Goal: Task Accomplishment & Management: Manage account settings

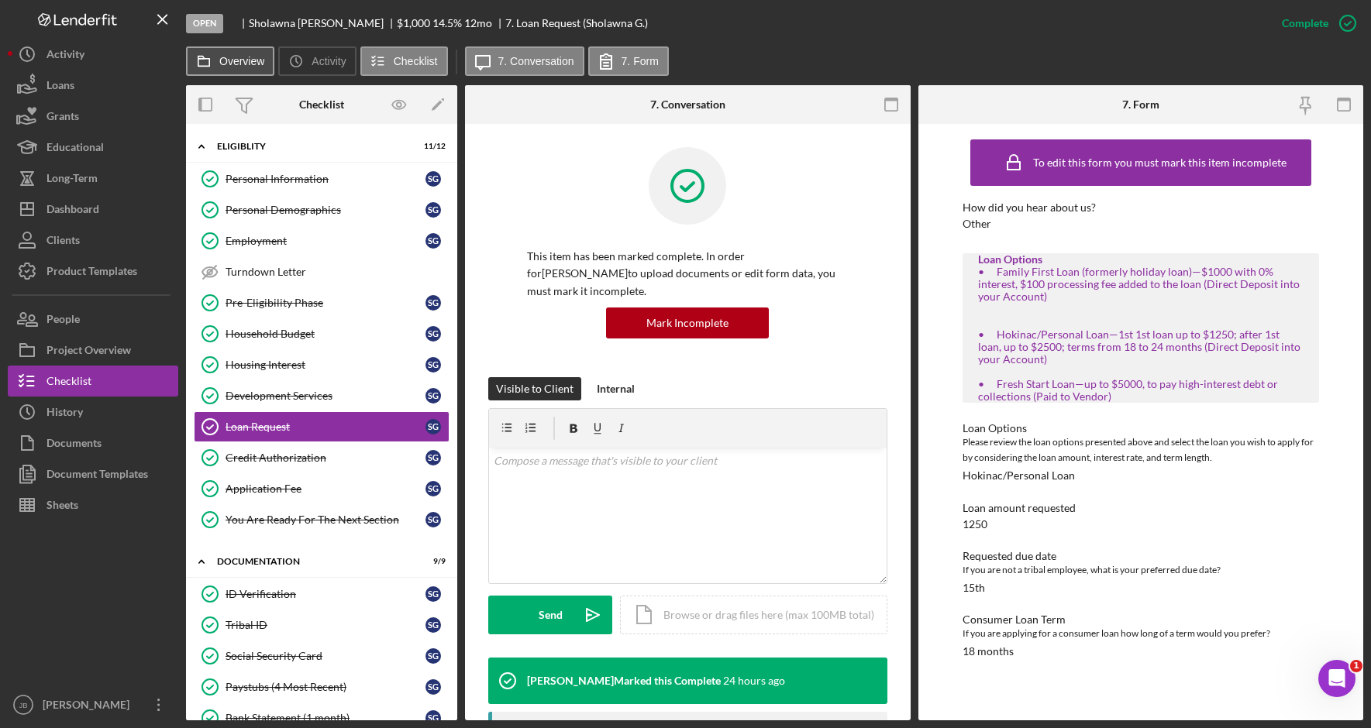
scroll to position [158, 0]
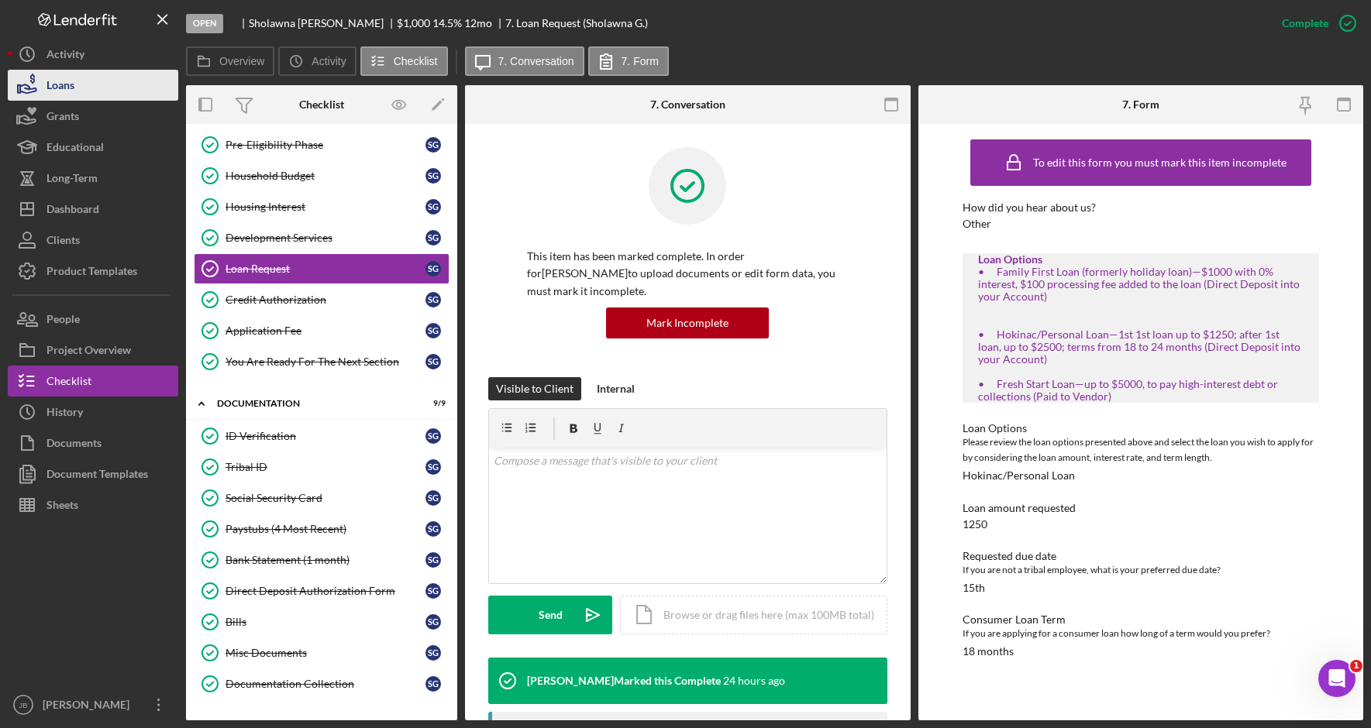
click at [129, 81] on button "Loans" at bounding box center [93, 85] width 170 height 31
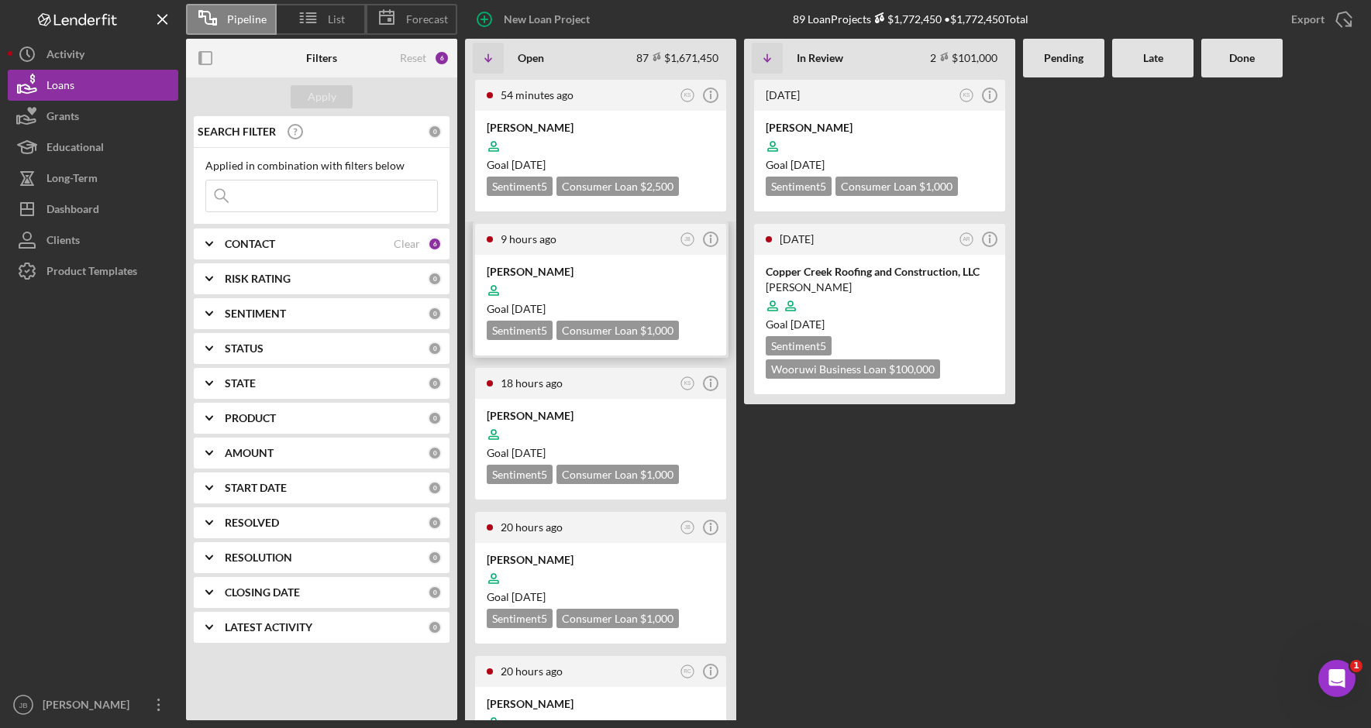
click at [644, 239] on div "9 hours ago" at bounding box center [588, 239] width 175 height 12
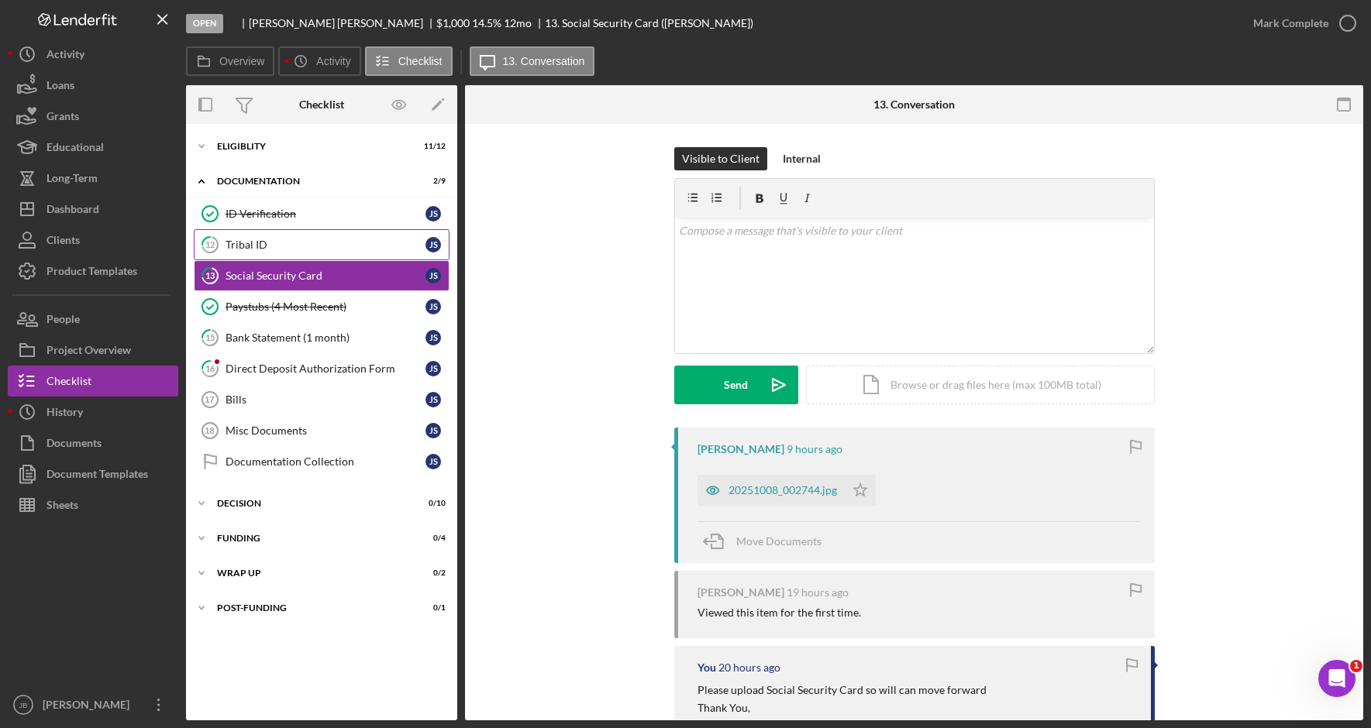
click at [387, 251] on div "Tribal ID" at bounding box center [325, 245] width 200 height 12
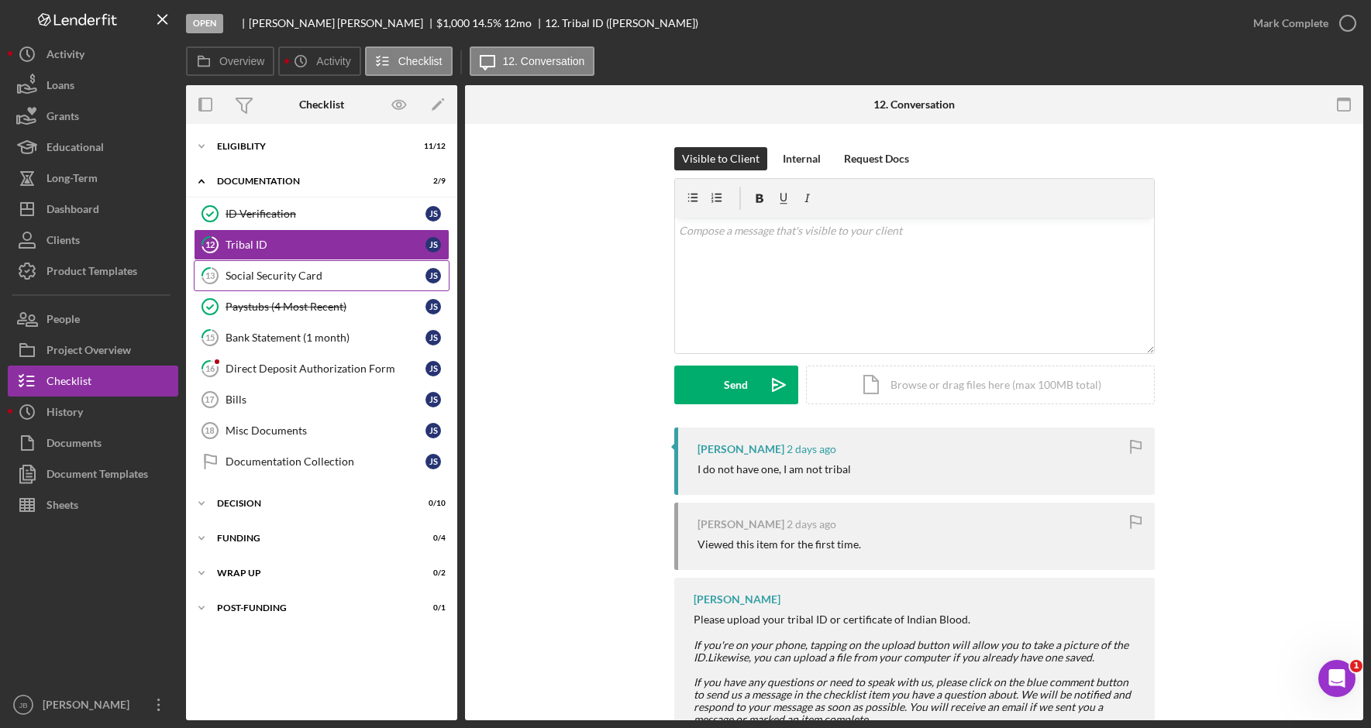
click at [349, 264] on link "13 Social Security Card J S" at bounding box center [322, 275] width 256 height 31
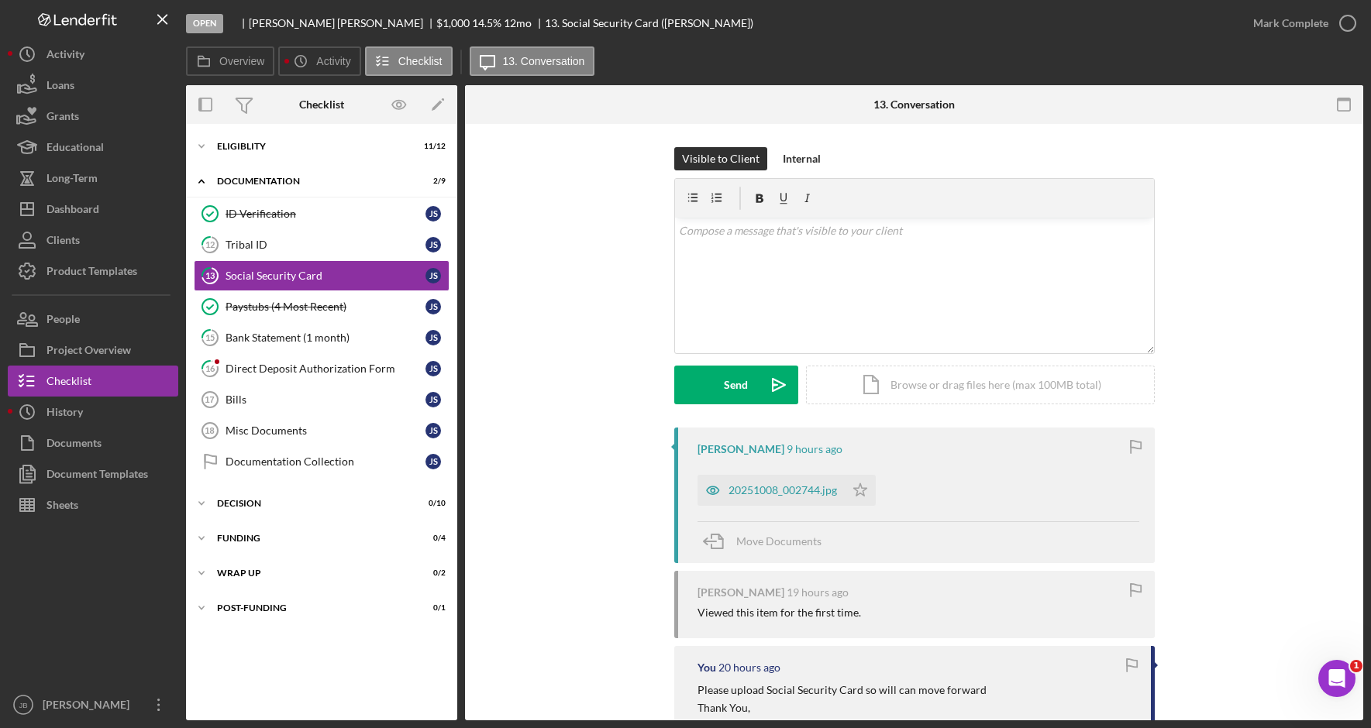
click at [797, 491] on div "20251008_002744.jpg" at bounding box center [782, 490] width 108 height 12
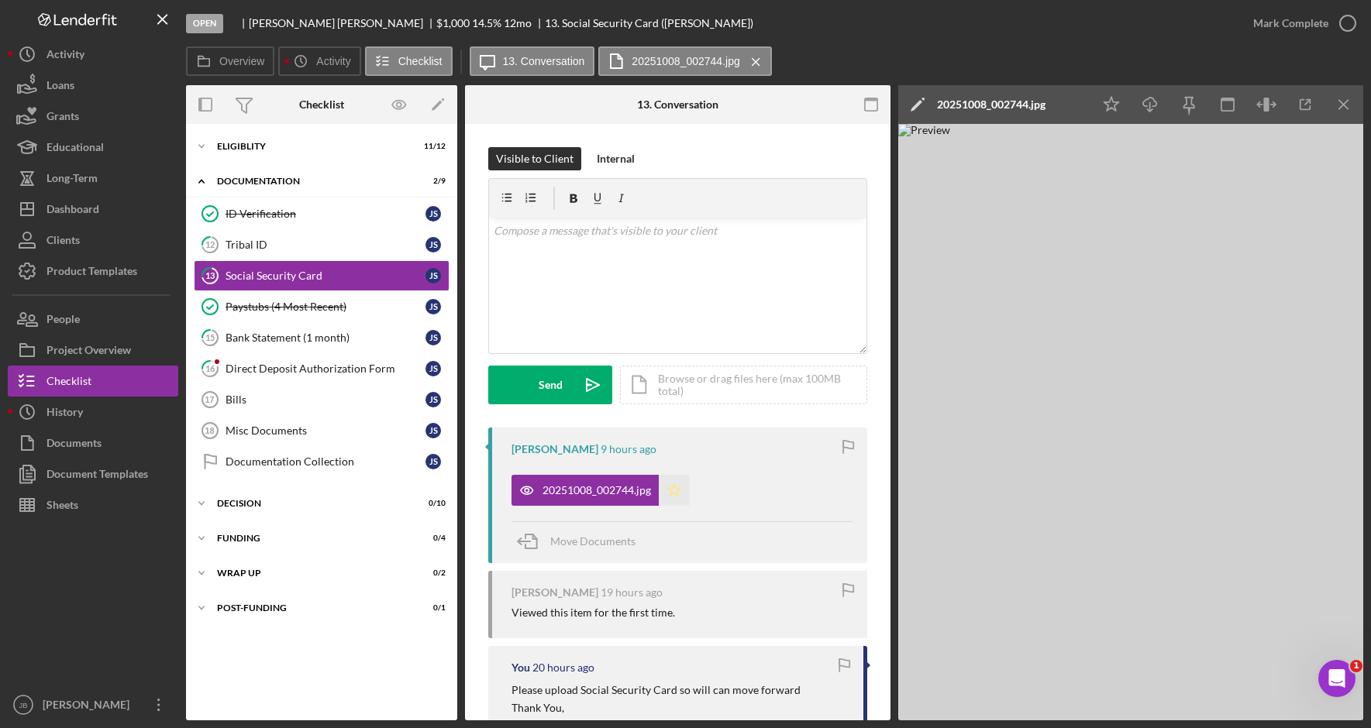
click at [679, 492] on icon "Icon/Star" at bounding box center [674, 490] width 31 height 31
click at [1347, 18] on icon "button" at bounding box center [1347, 23] width 39 height 39
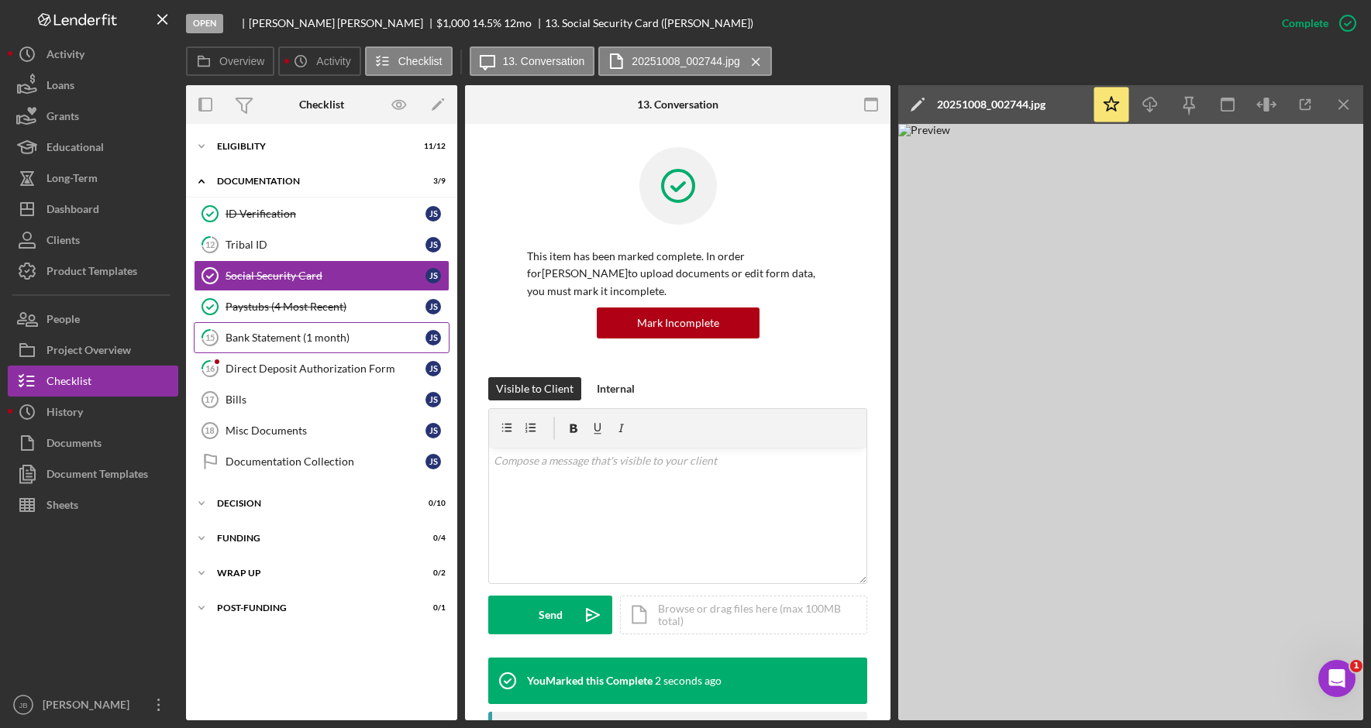
click at [328, 333] on div "Bank Statement (1 month)" at bounding box center [325, 338] width 200 height 12
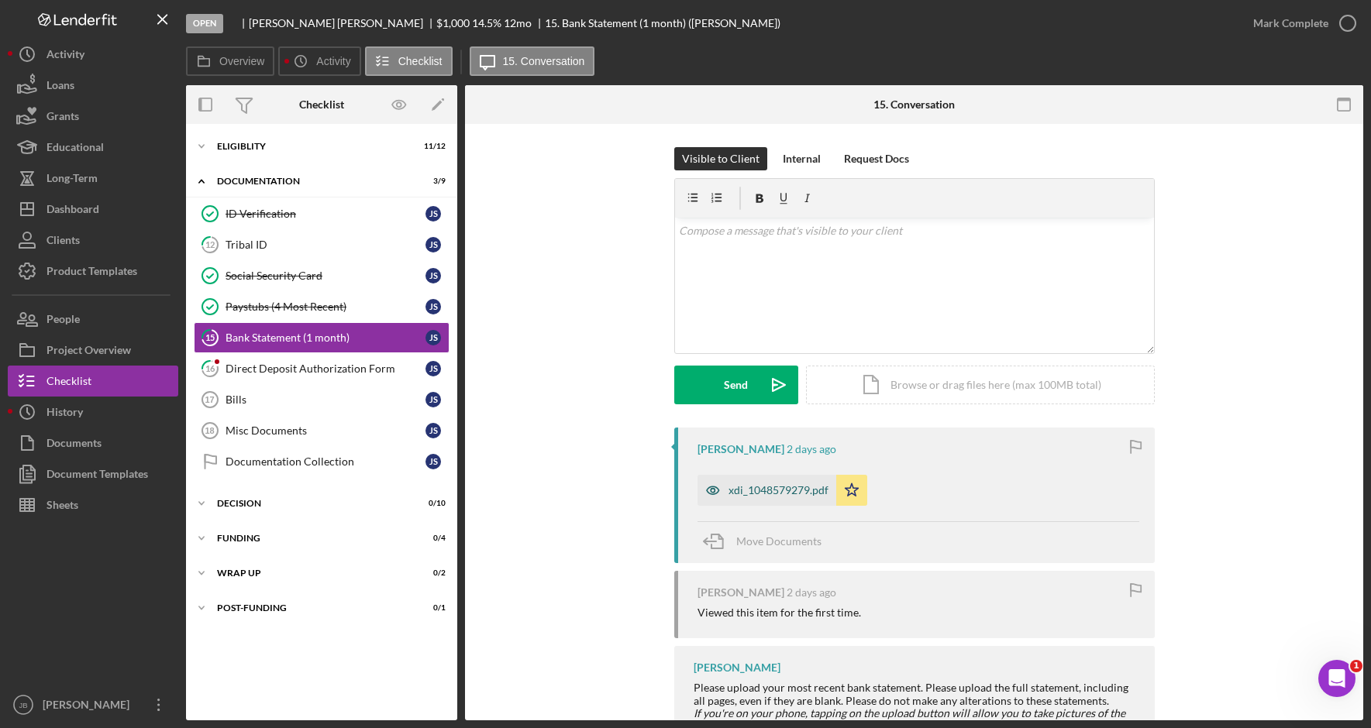
click at [741, 495] on div "xdi_1048579279.pdf" at bounding box center [778, 490] width 100 height 12
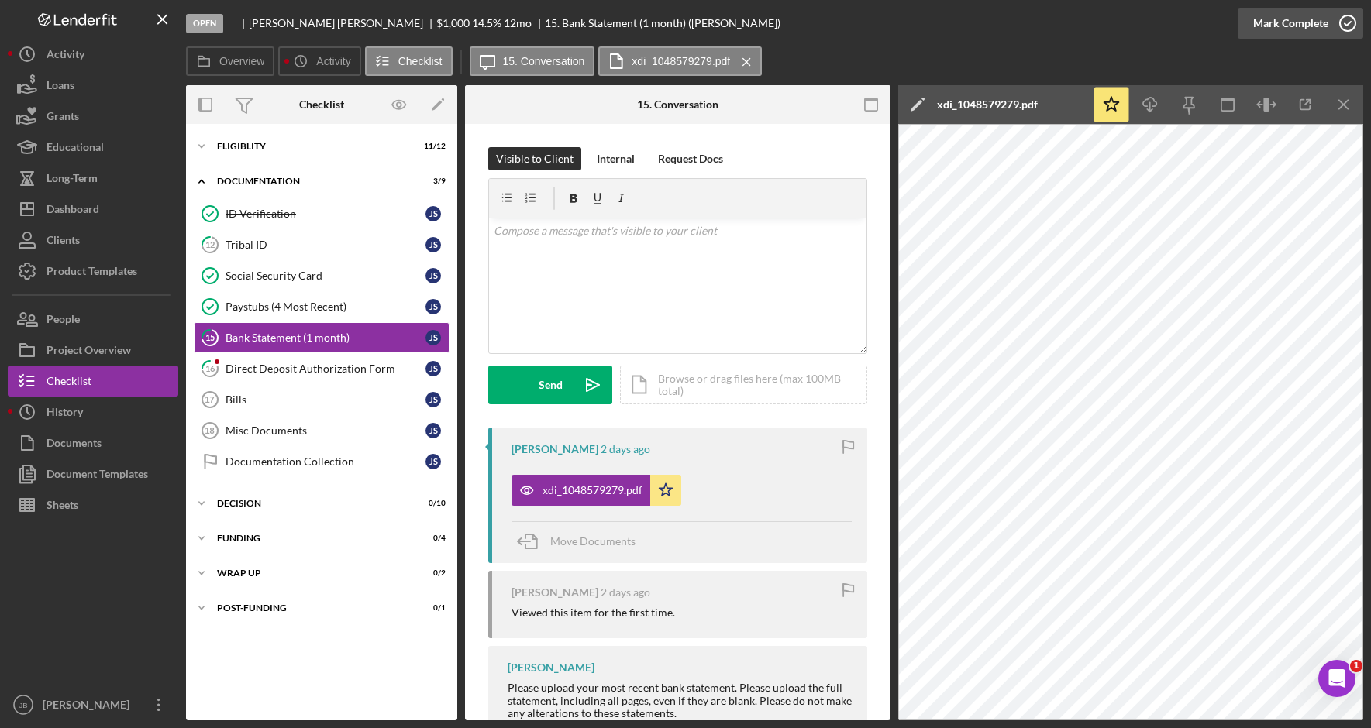
click at [1344, 22] on icon "button" at bounding box center [1347, 23] width 39 height 39
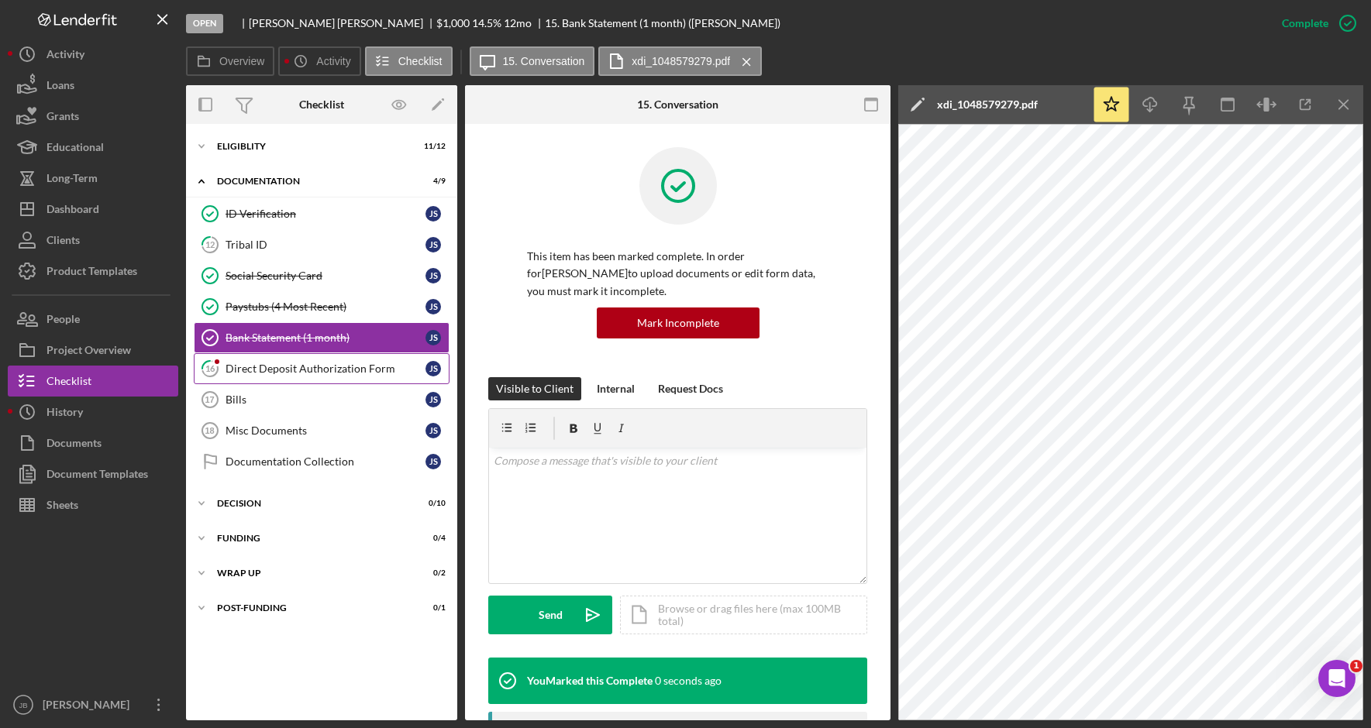
click at [369, 360] on link "16 Direct Deposit Authorization Form J S" at bounding box center [322, 368] width 256 height 31
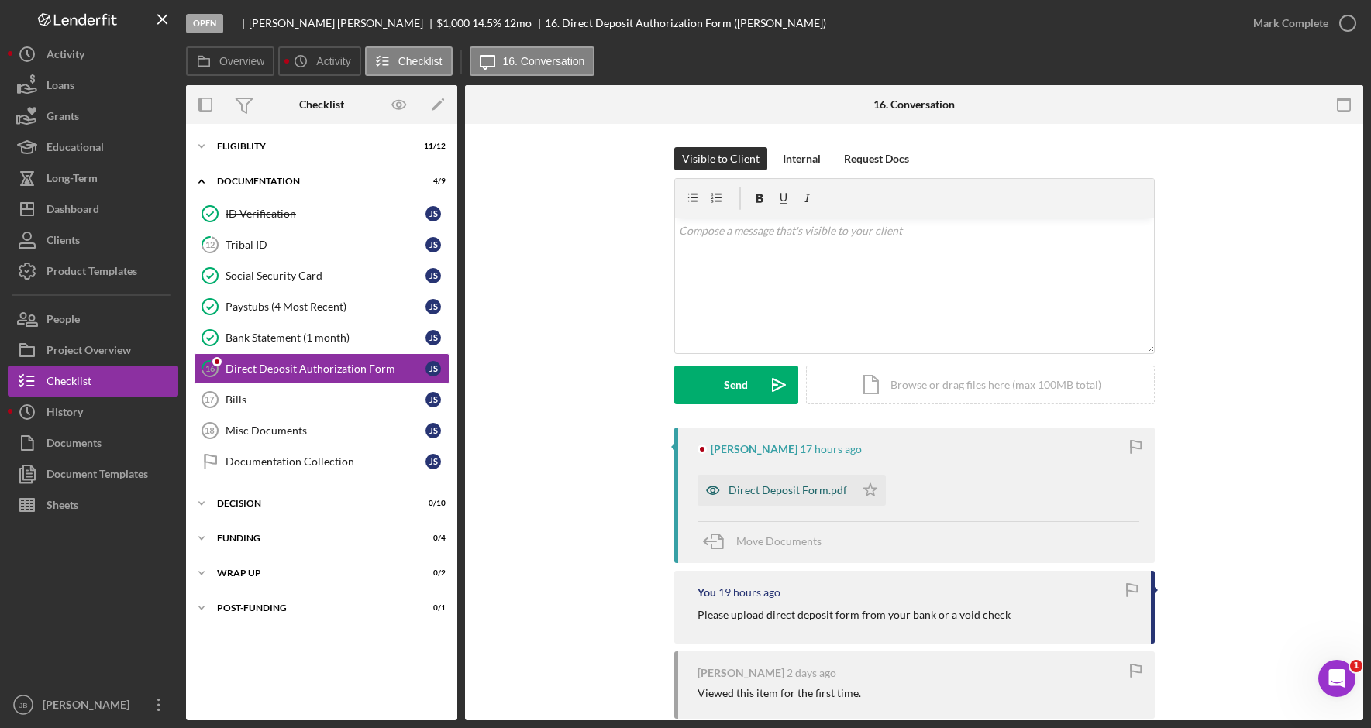
click at [821, 494] on div "Direct Deposit Form.pdf" at bounding box center [787, 490] width 119 height 12
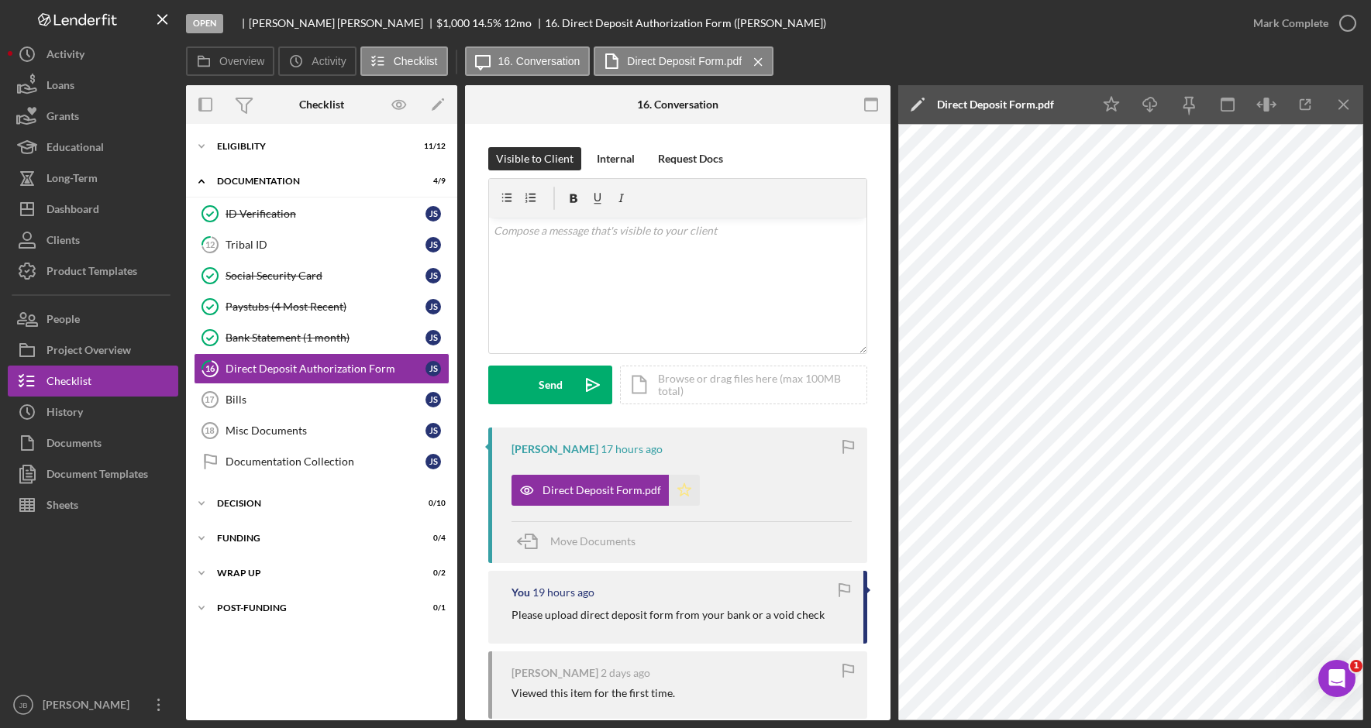
click at [678, 488] on polygon "button" at bounding box center [684, 490] width 13 height 12
click at [1345, 25] on polyline "button" at bounding box center [1347, 24] width 6 height 4
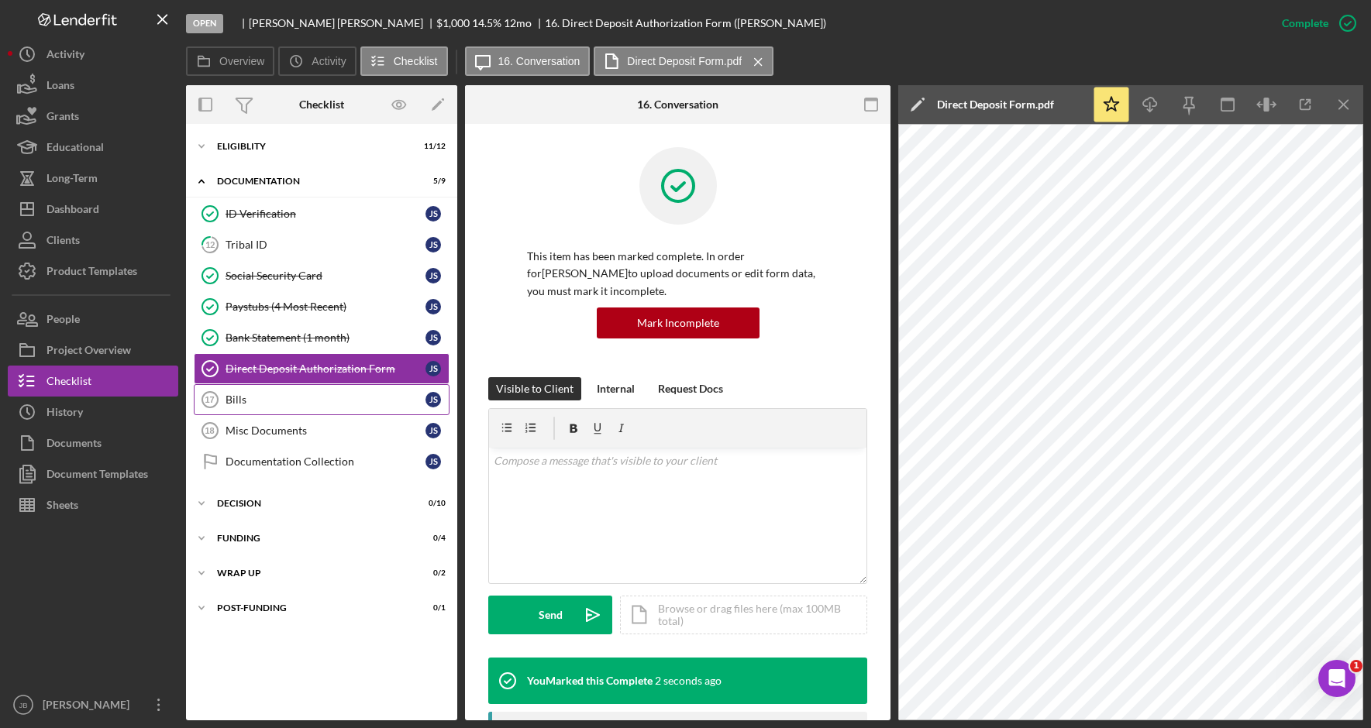
click at [321, 404] on div "Bills" at bounding box center [325, 400] width 200 height 12
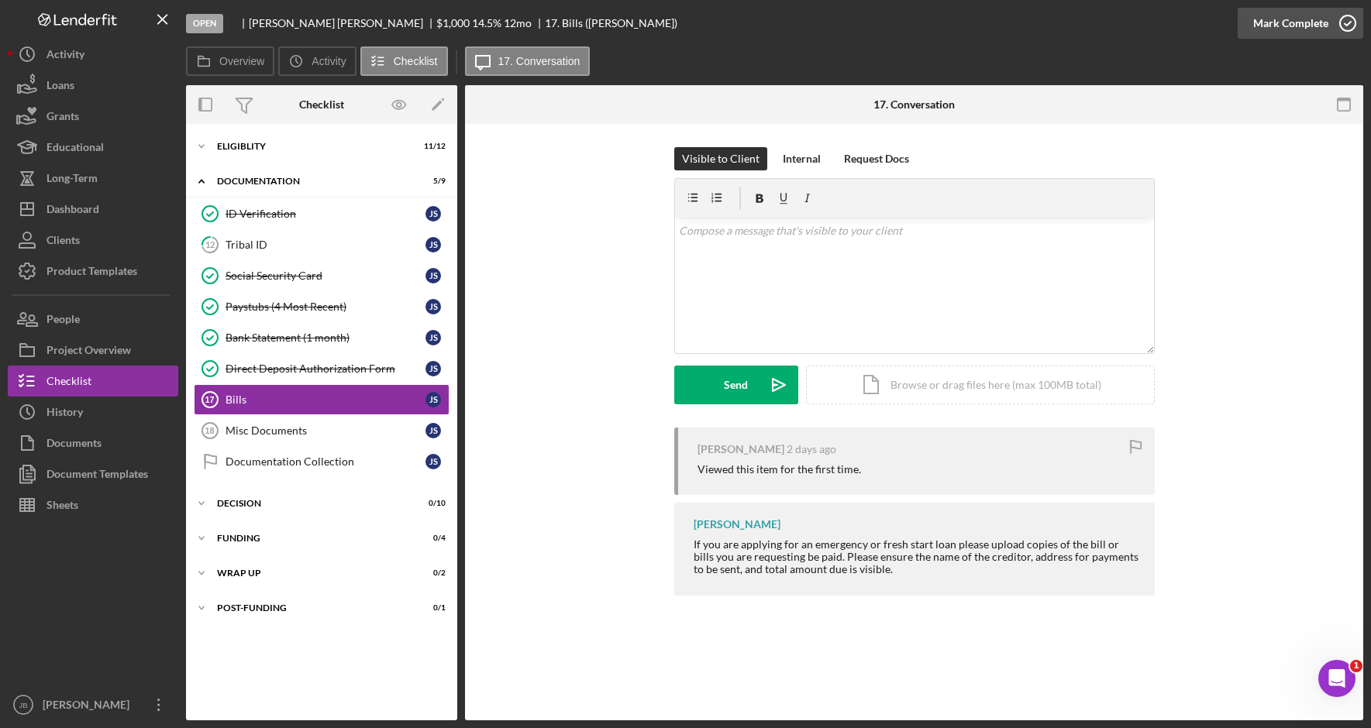
click at [1357, 20] on icon "button" at bounding box center [1347, 23] width 39 height 39
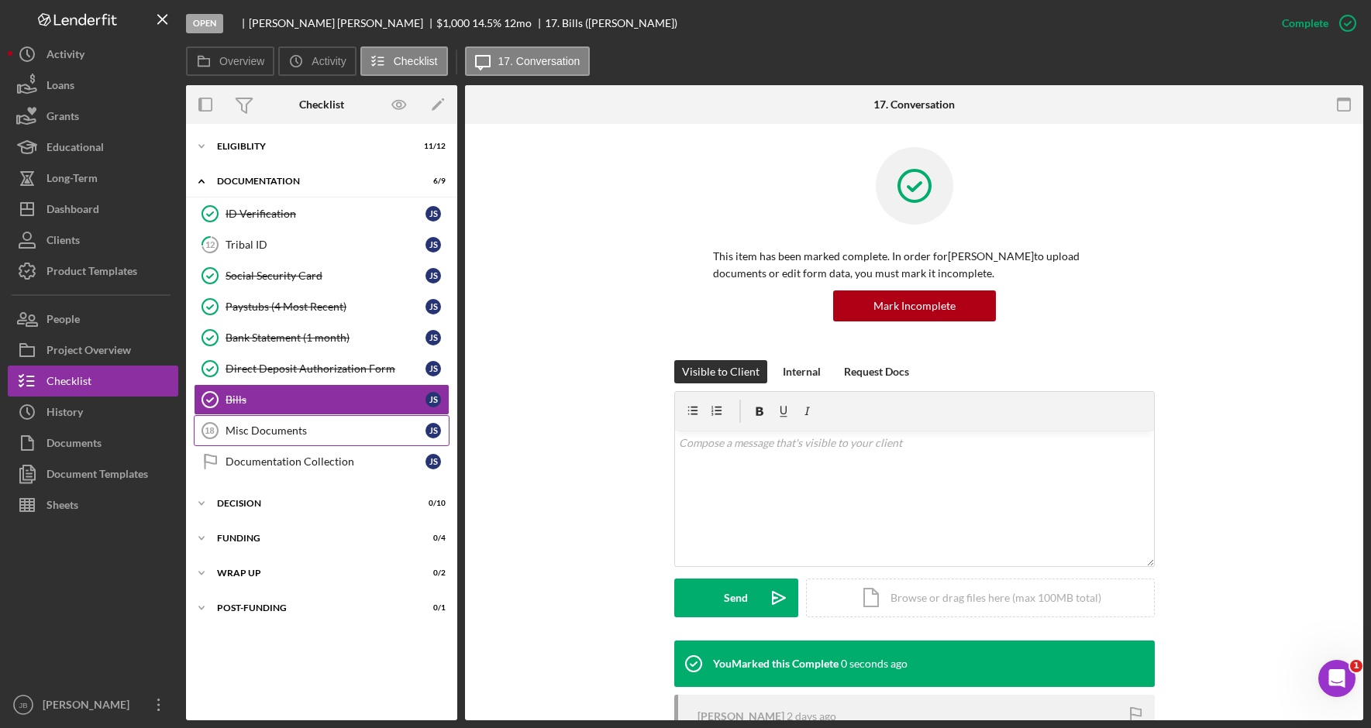
click at [379, 419] on link "Misc Documents 18 Misc Documents J S" at bounding box center [322, 430] width 256 height 31
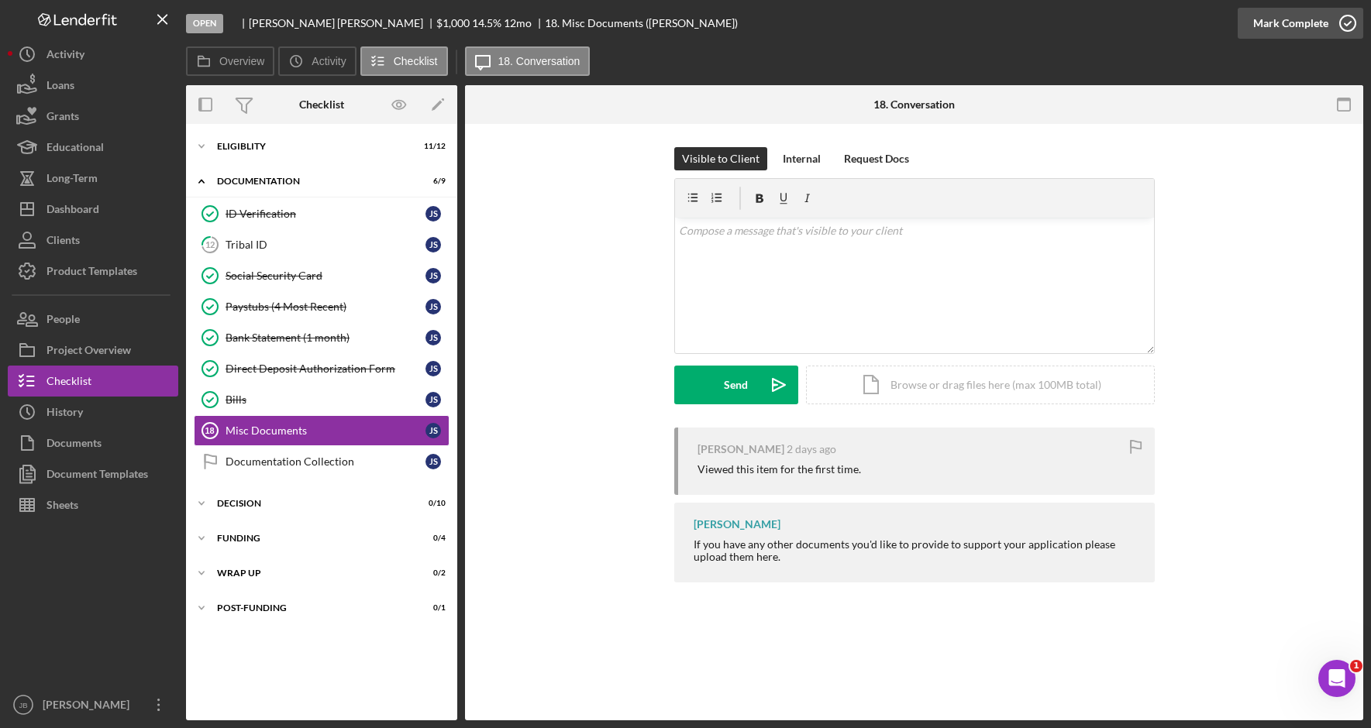
click at [1344, 26] on icon "button" at bounding box center [1347, 23] width 39 height 39
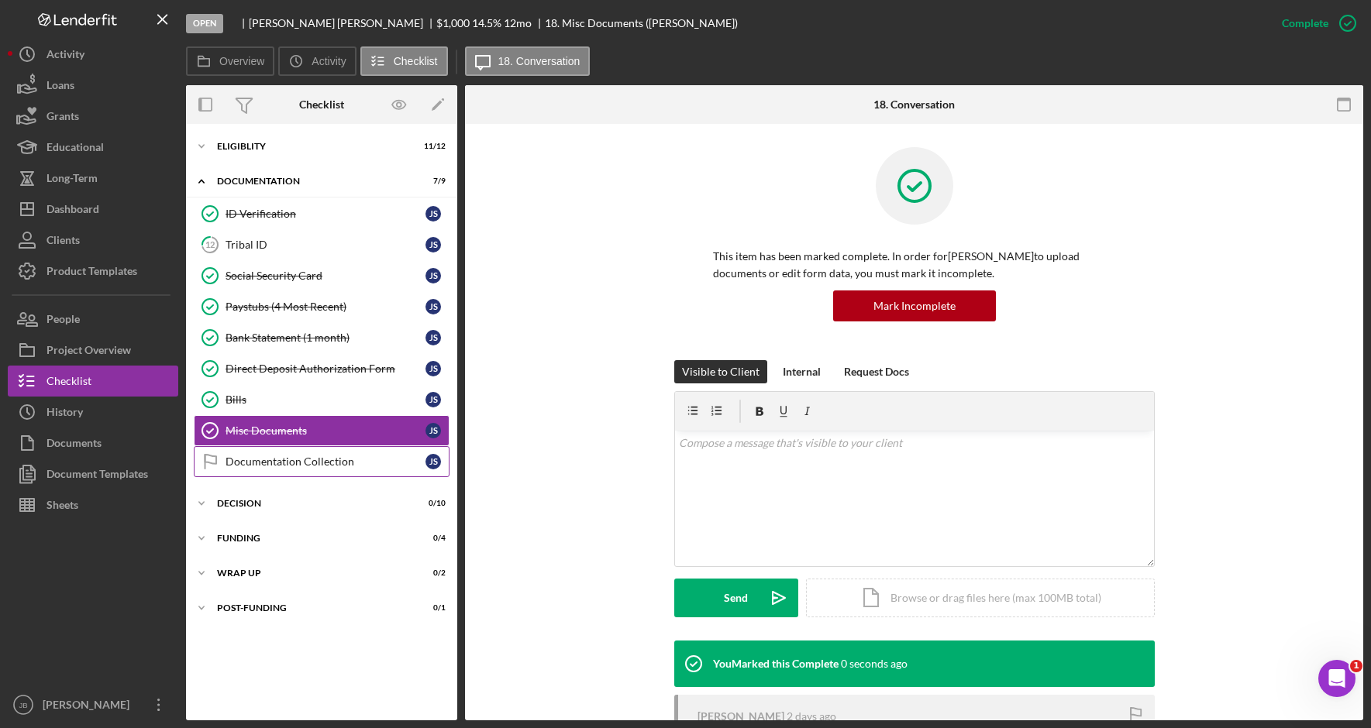
click at [367, 456] on div "Documentation Collection" at bounding box center [325, 462] width 200 height 12
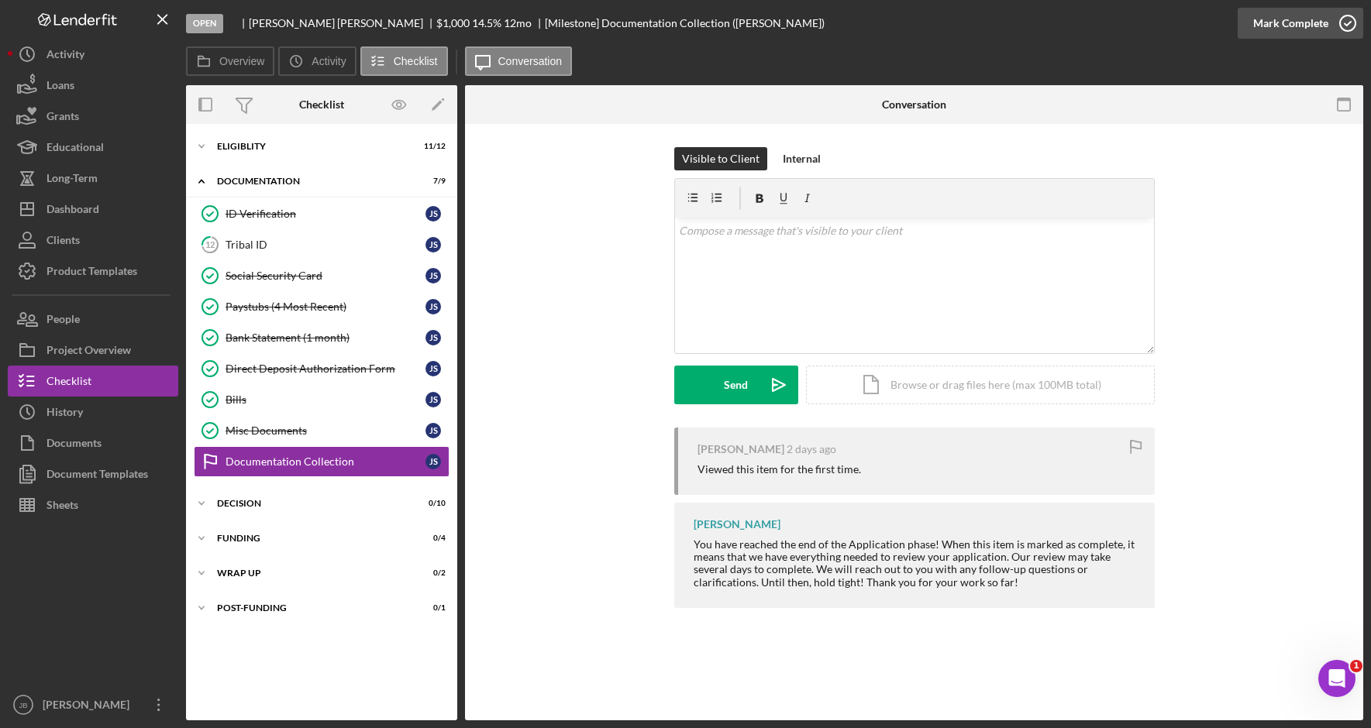
click at [1348, 19] on icon "button" at bounding box center [1347, 23] width 39 height 39
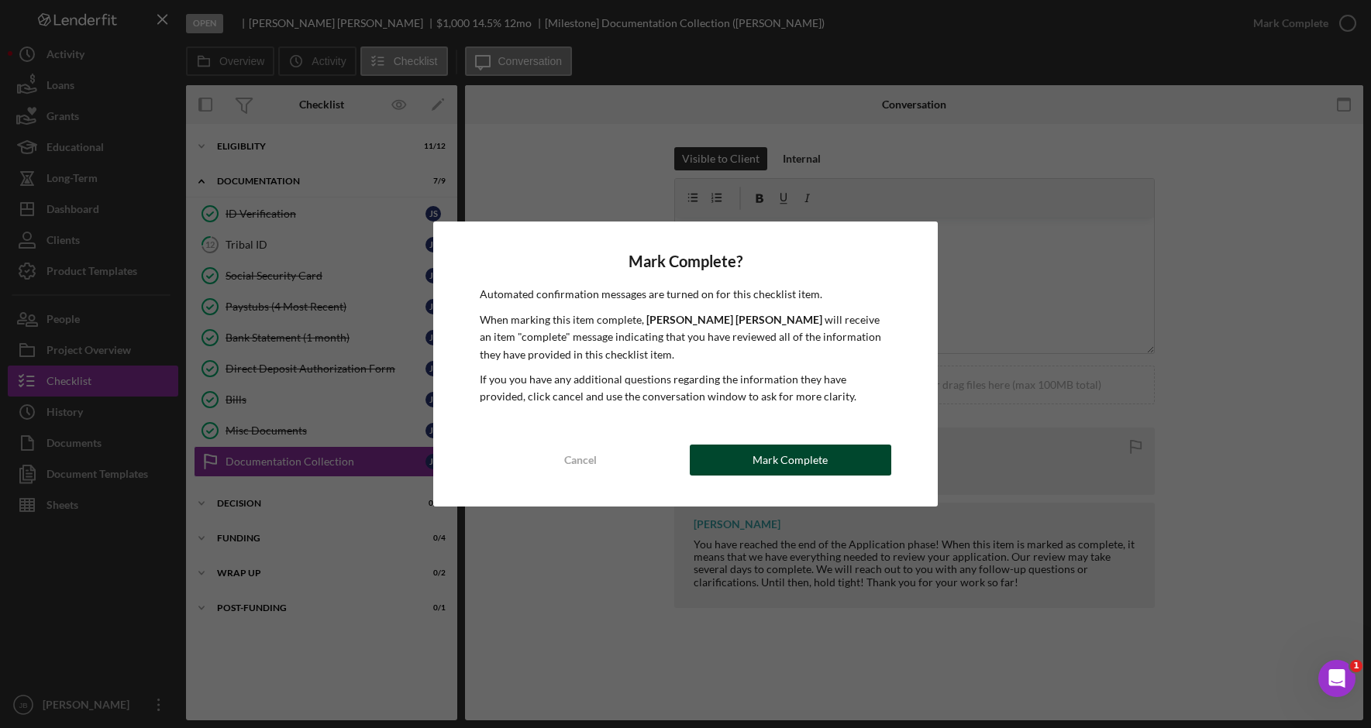
click at [812, 458] on div "Mark Complete" at bounding box center [789, 460] width 75 height 31
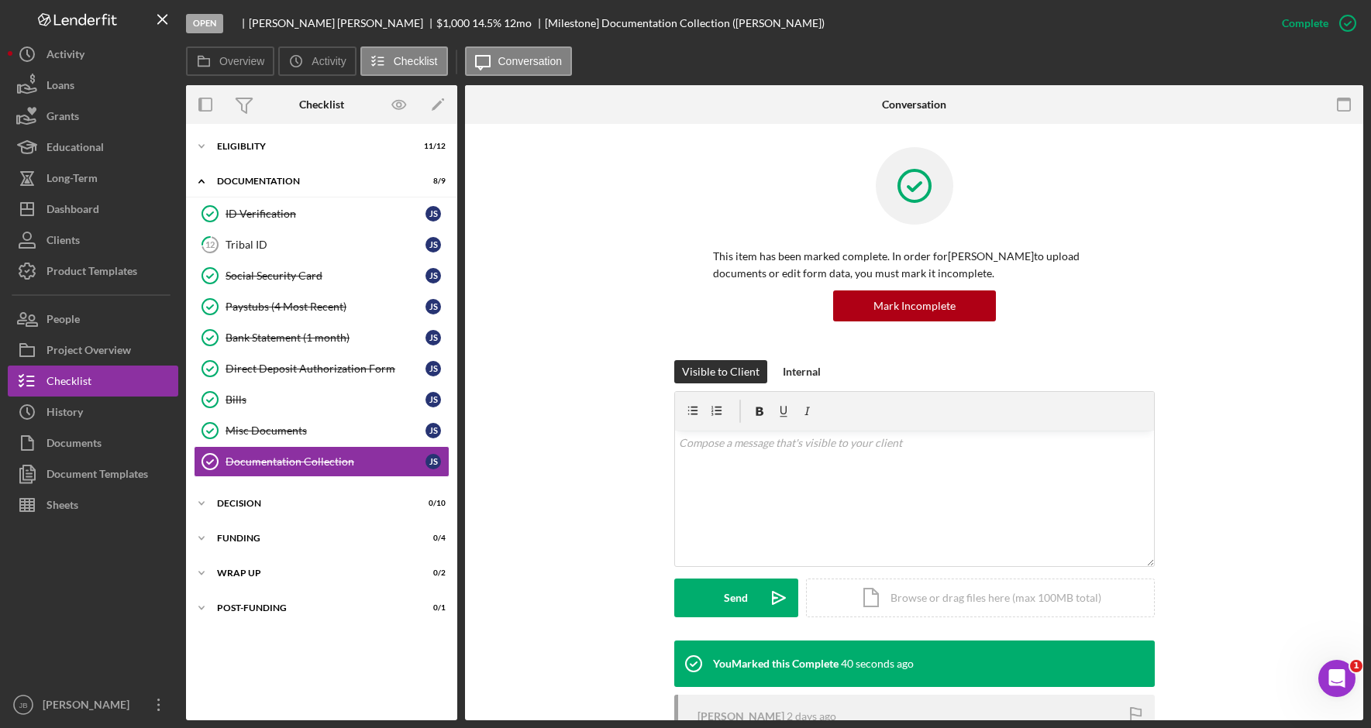
click at [681, 36] on div "Open [PERSON_NAME] $1,000 $1,000 14.5 % 12 mo [Milestone] Documentation Collect…" at bounding box center [726, 23] width 1080 height 46
click at [247, 144] on div "Eligiblity" at bounding box center [327, 146] width 221 height 9
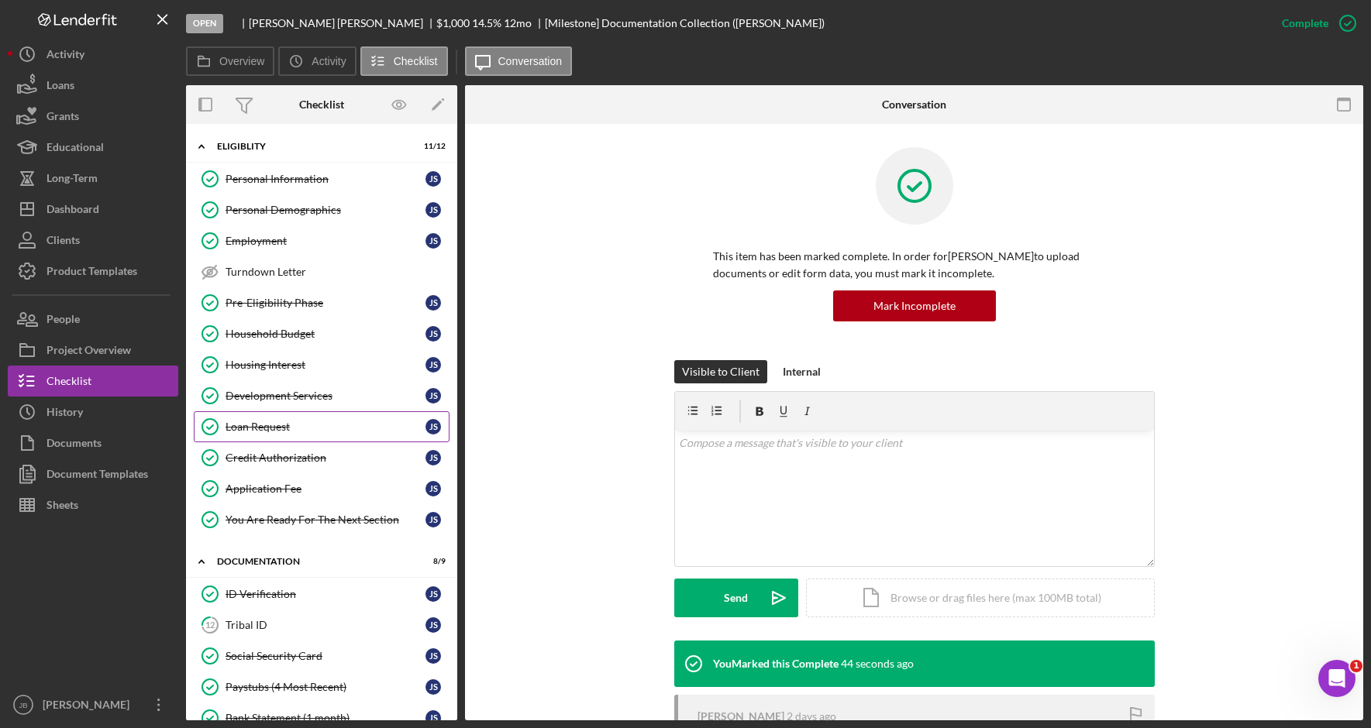
click at [298, 431] on div "Loan Request" at bounding box center [325, 427] width 200 height 12
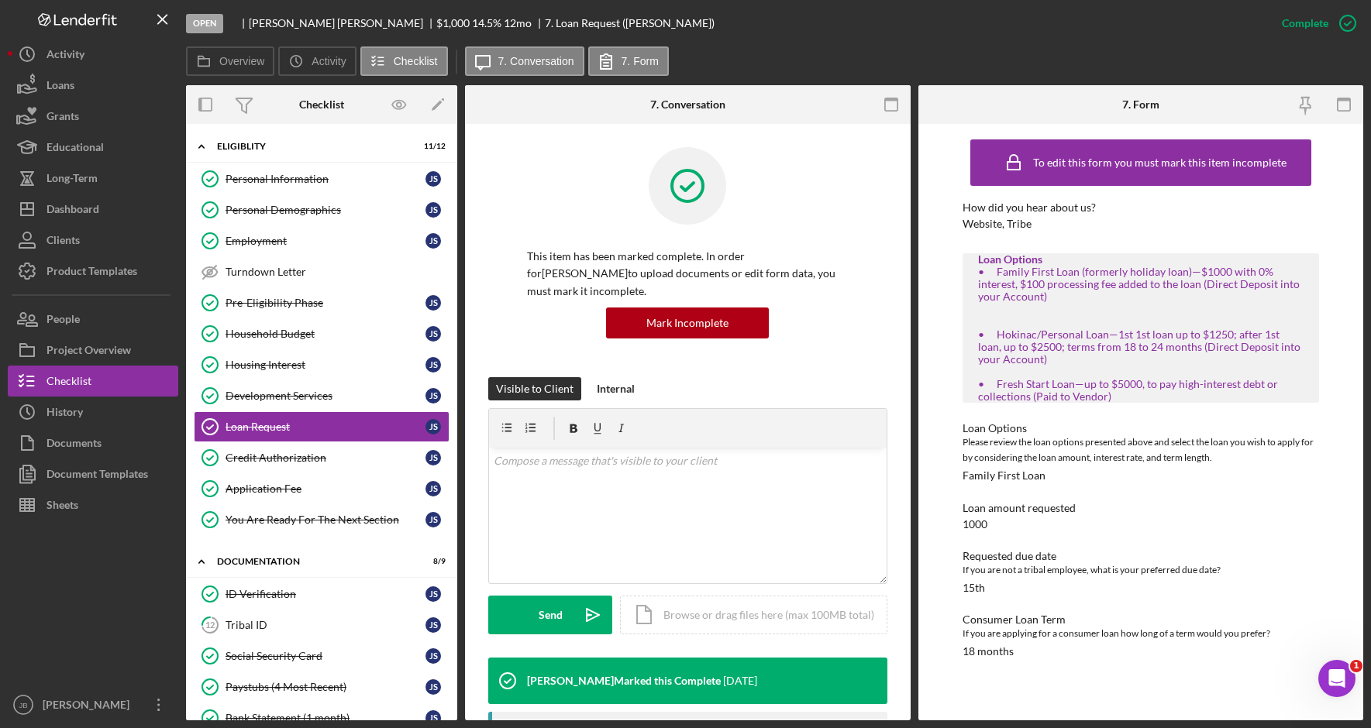
click at [741, 45] on div "Open [PERSON_NAME] $1,000 $1,000 14.5 % 12 mo 7. Loan Request ([PERSON_NAME])" at bounding box center [726, 23] width 1080 height 46
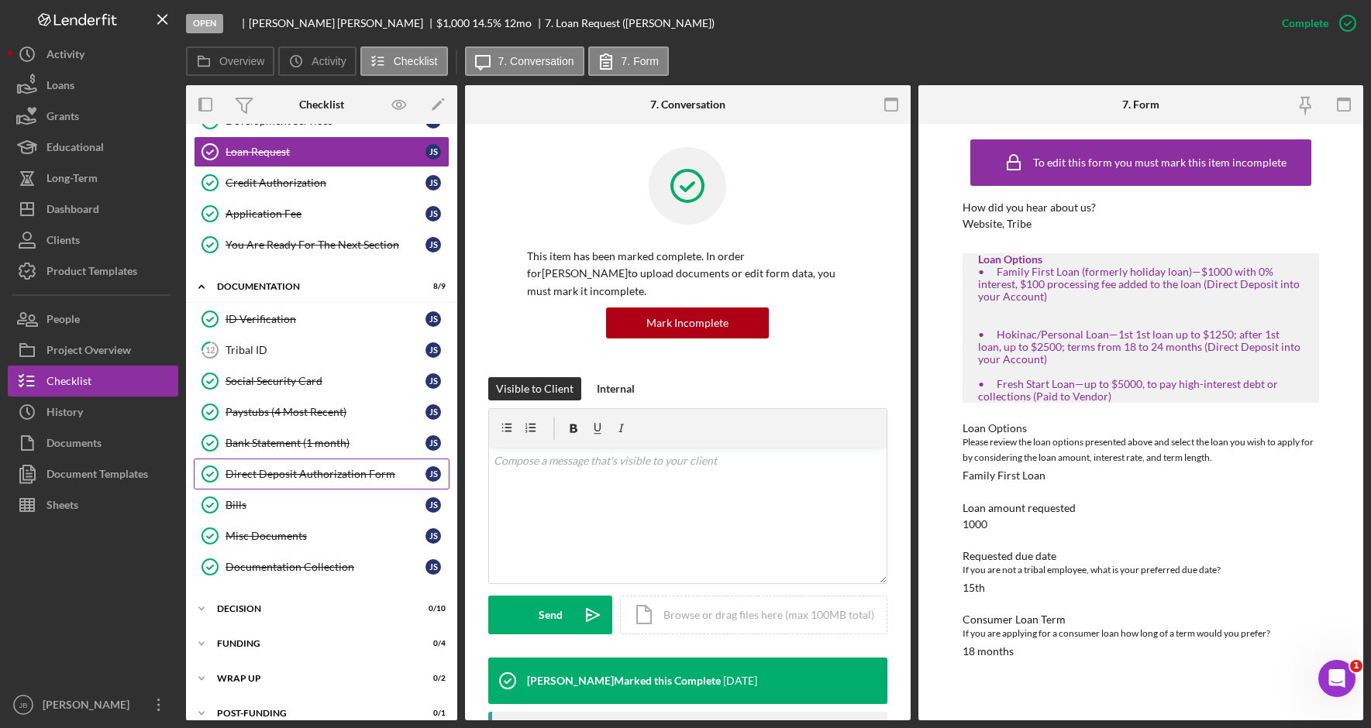
scroll to position [292, 0]
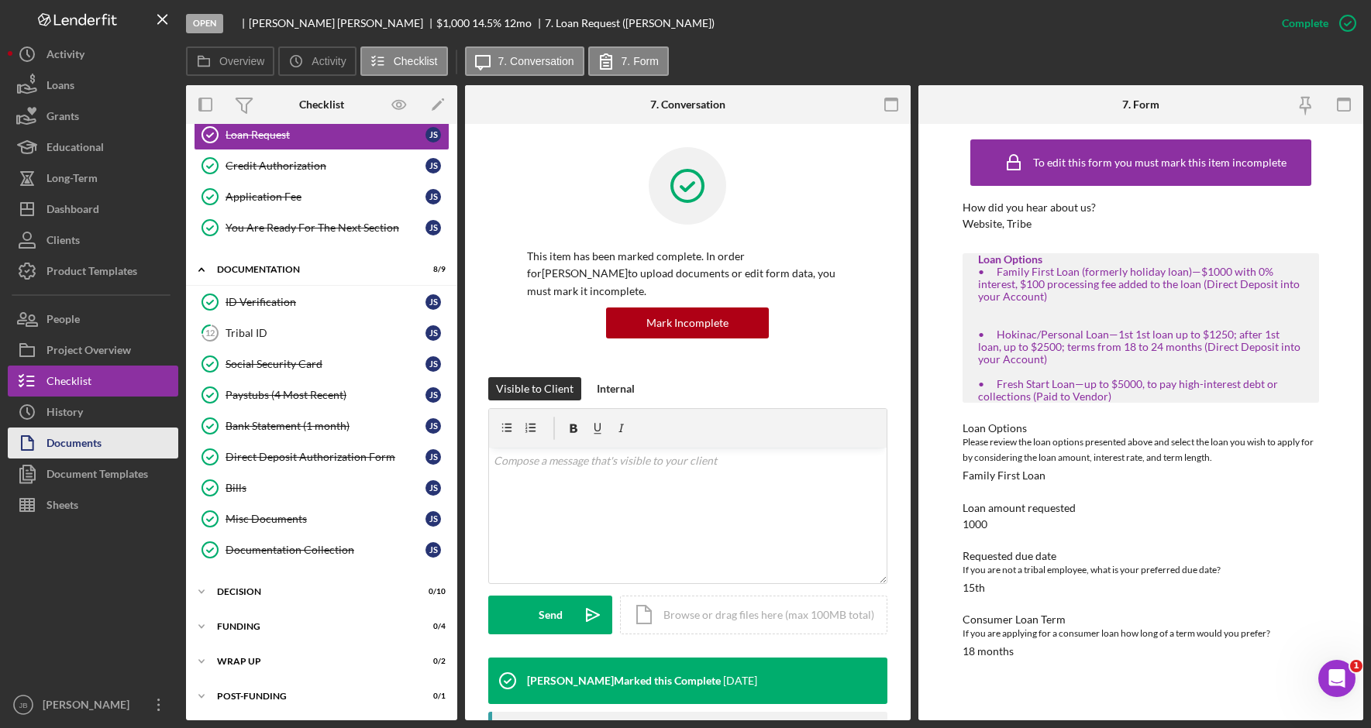
click at [95, 455] on div "Documents" at bounding box center [73, 445] width 55 height 35
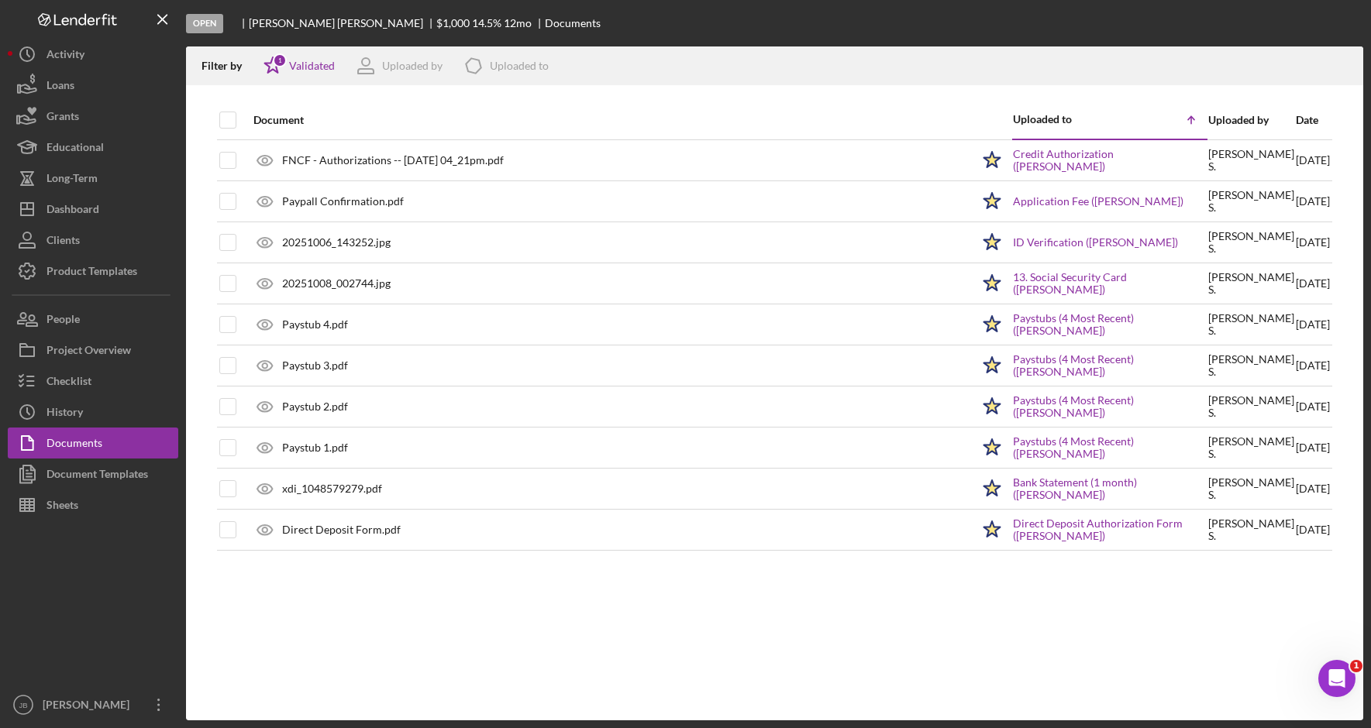
click at [236, 125] on tr "Document Uploaded to Icon/Table Sort Arrow Uploaded by Date" at bounding box center [774, 120] width 1115 height 39
click at [232, 122] on input "checkbox" at bounding box center [227, 119] width 15 height 15
checkbox input "true"
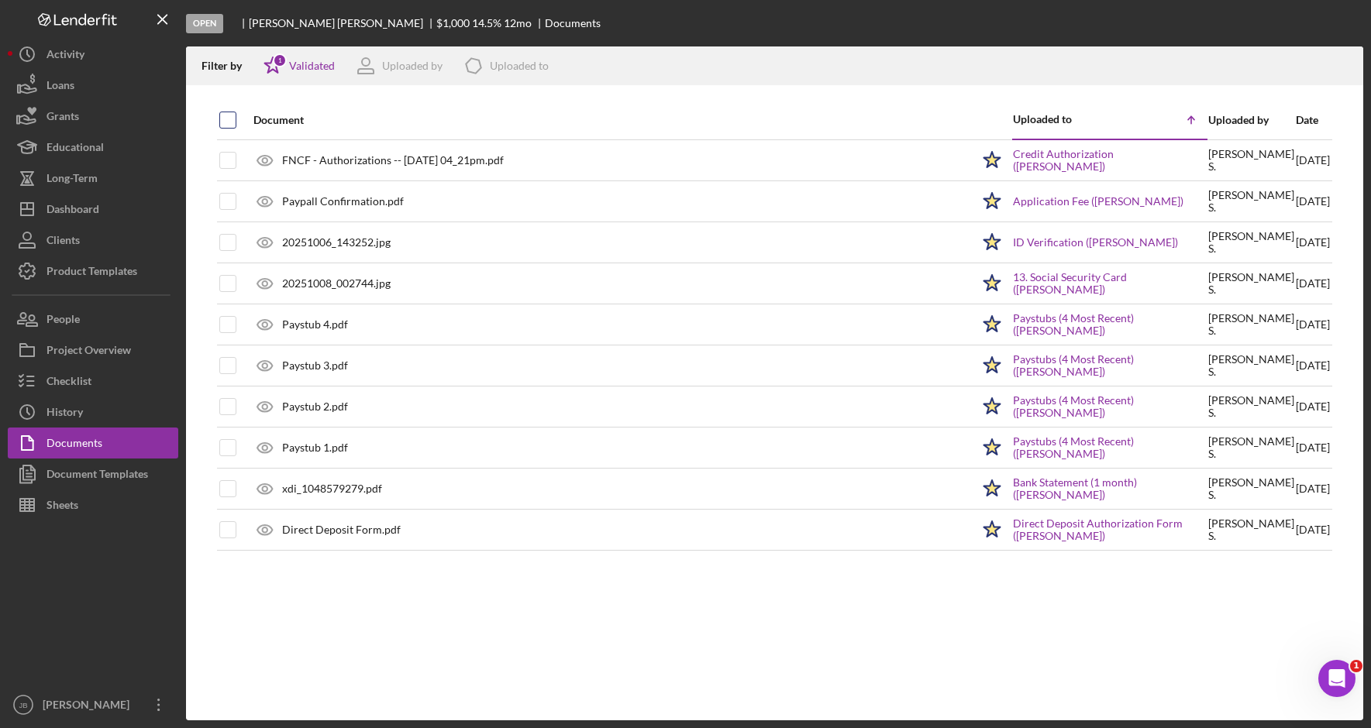
checkbox input "true"
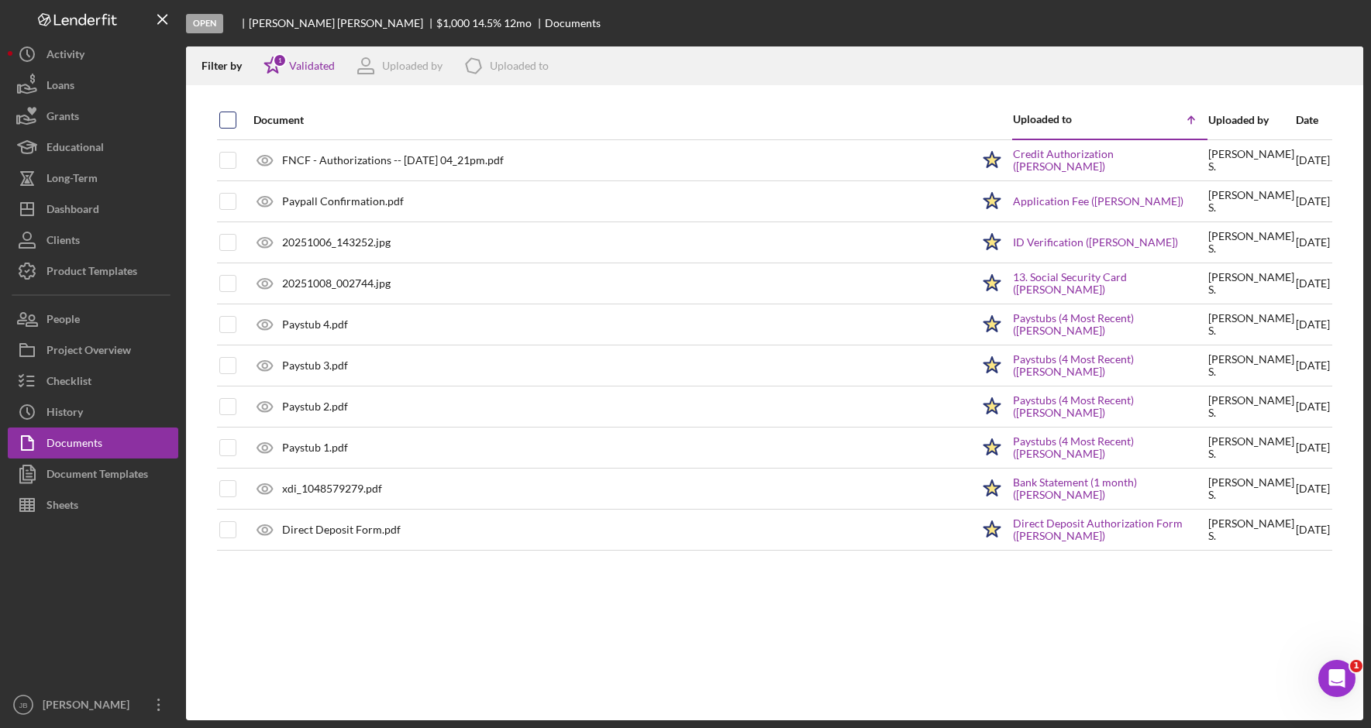
checkbox input "true"
click at [1346, 67] on icon "button" at bounding box center [1343, 63] width 13 height 9
click at [129, 81] on button "Loans" at bounding box center [93, 85] width 170 height 31
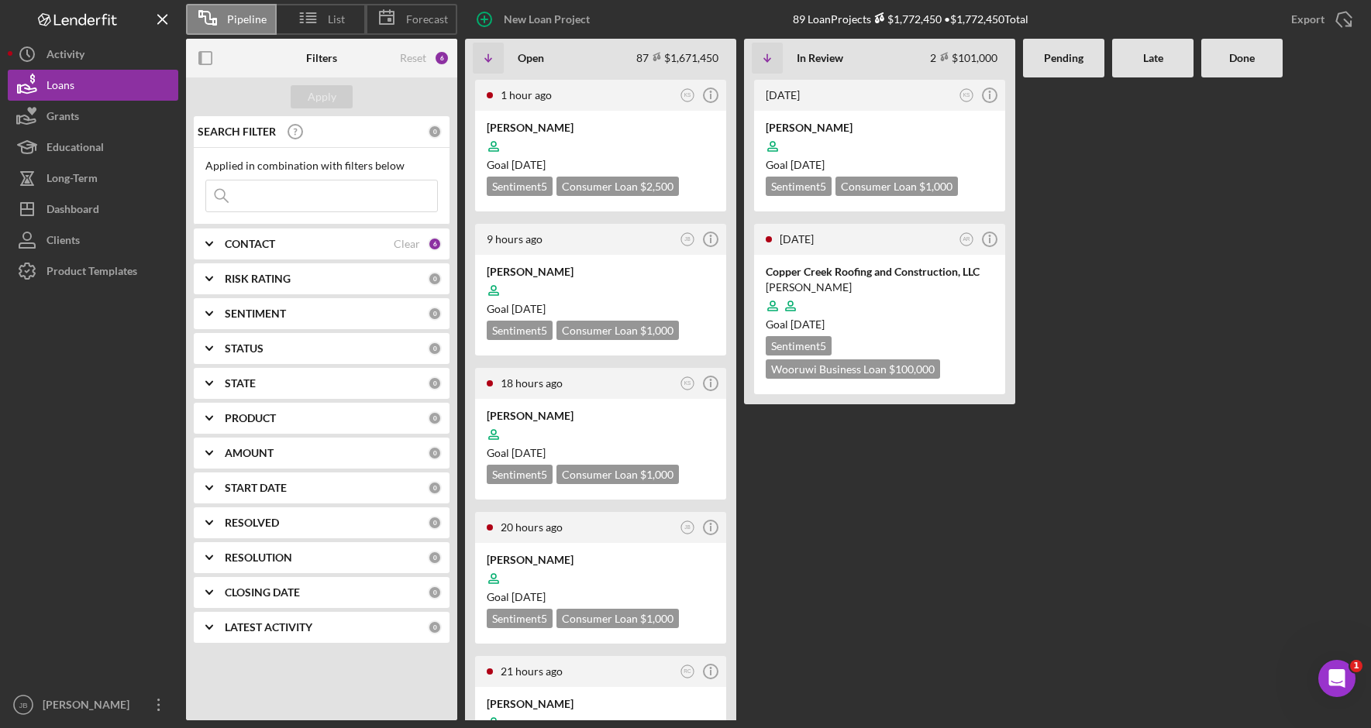
click at [846, 524] on Review "[DATE] KS Icon/Info [PERSON_NAME] Goal [DATE] Sentiment 5 Consumer Loan $1,000 …" at bounding box center [879, 398] width 271 height 643
